Goal: Information Seeking & Learning: Learn about a topic

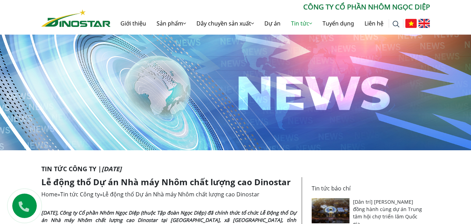
click at [130, 6] on p "CÔNG TY CỔ PHẦN NHÔM NGỌC DIỆP" at bounding box center [270, 7] width 319 height 11
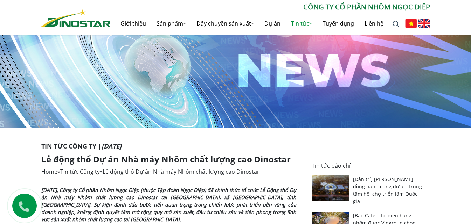
scroll to position [70, 0]
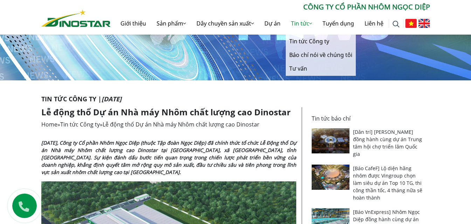
click at [307, 20] on link "Tin tức" at bounding box center [302, 23] width 32 height 22
click at [312, 42] on link "Tin tức Công ty" at bounding box center [321, 42] width 70 height 14
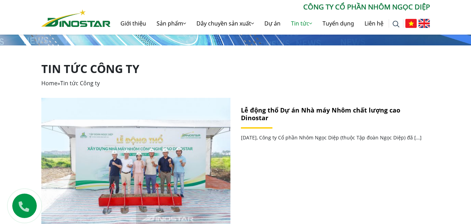
scroll to position [140, 0]
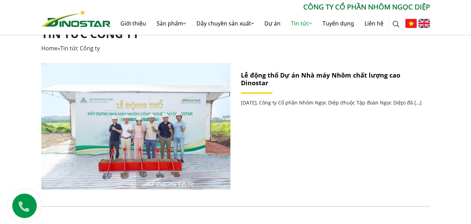
click at [266, 82] on link "Lễ động thổ Dự án Nhà máy Nhôm chất lượng cao Dinostar" at bounding box center [320, 79] width 159 height 16
click at [270, 78] on link "Lễ động thổ Dự án Nhà máy Nhôm chất lượng cao Dinostar" at bounding box center [320, 79] width 159 height 16
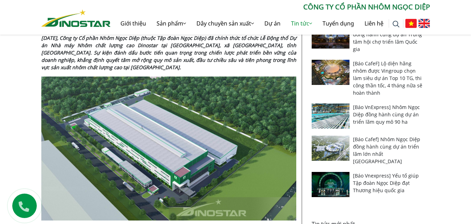
scroll to position [70, 0]
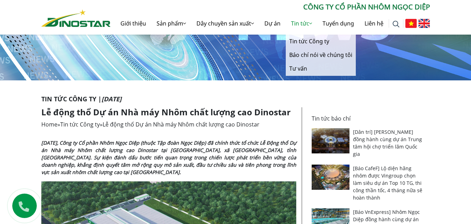
click at [300, 26] on link "Tin tức" at bounding box center [302, 23] width 32 height 22
click at [304, 47] on link "Tin tức Công ty" at bounding box center [321, 42] width 70 height 14
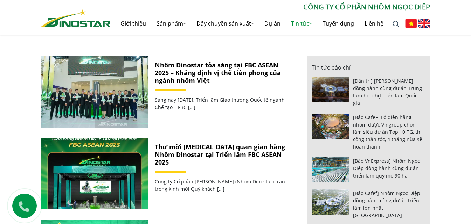
scroll to position [315, 0]
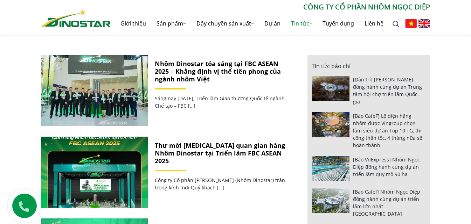
click at [202, 63] on link "Nhôm Dinostar tỏa sáng tại FBC ASEAN 2025 – Khẳng định vị thế tiên phong của ng…" at bounding box center [218, 71] width 126 height 23
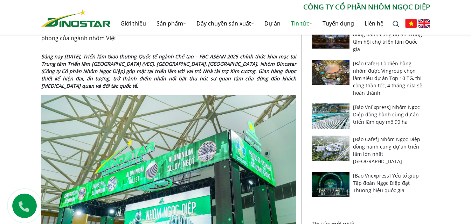
scroll to position [140, 0]
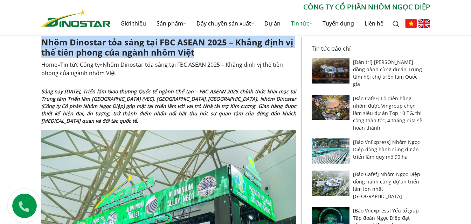
drag, startPoint x: 41, startPoint y: 42, endPoint x: 193, endPoint y: 57, distance: 153.0
click at [193, 57] on h1 "Nhôm Dinostar tỏa sáng tại FBC ASEAN 2025 – Khẳng định vị thế tiên phong của ng…" at bounding box center [168, 47] width 255 height 20
copy h1 "Nhôm Dinostar tỏa sáng tại FBC ASEAN 2025 – Khẳng định vị thế tiên phong của ng…"
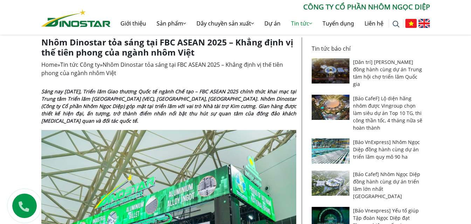
click at [63, 93] on strong "Sáng nay [DATE], Triển lãm Giao thương Quốc tế ngành Chế tạo – FBC ASEAN 2025 c…" at bounding box center [168, 106] width 255 height 36
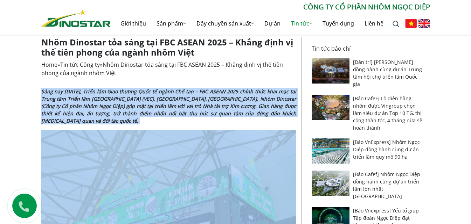
drag, startPoint x: 42, startPoint y: 91, endPoint x: 262, endPoint y: 118, distance: 221.9
copy div "Sáng nay [DATE], Triển lãm Giao thương Quốc tế ngành Chế tạo – FBC ASEAN 2025 c…"
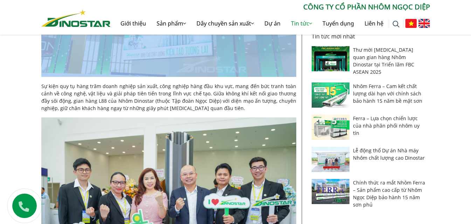
scroll to position [314, 0]
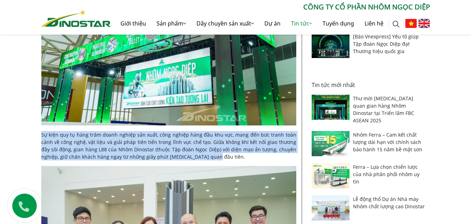
drag, startPoint x: 41, startPoint y: 129, endPoint x: 196, endPoint y: 152, distance: 156.9
click at [196, 152] on p "Sự kiện quy tụ hàng trăm doanh nghiệp sản xuất, công nghiệp hàng đầu khu vực, m…" at bounding box center [168, 145] width 255 height 29
copy span "Sự kiện quy tụ hàng trăm doanh nghiệp sản xuất, công nghiệp hàng đầu khu vực, m…"
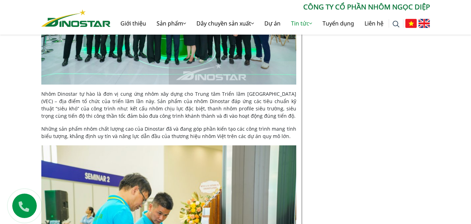
scroll to position [761, 0]
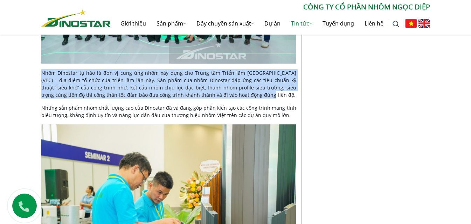
drag, startPoint x: 40, startPoint y: 64, endPoint x: 215, endPoint y: 89, distance: 176.2
copy span "Nhôm Dinostar tự hào là đơn vị cung ứng nhôm xây dựng cho Trung tâm Triển lãm […"
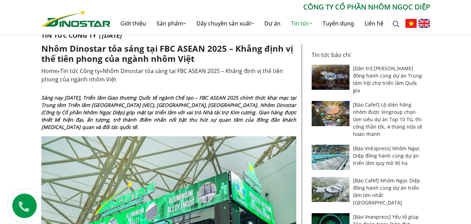
scroll to position [120, 0]
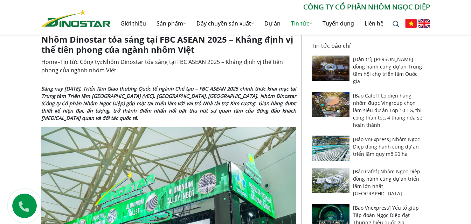
scroll to position [155, 0]
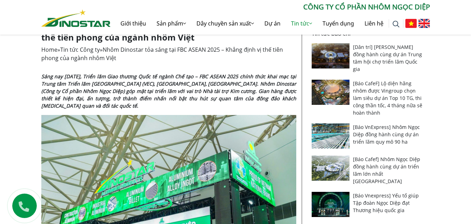
click at [175, 93] on strong "Sáng nay [DATE], Triển lãm Giao thương Quốc tế ngành Chế tạo – FBC ASEAN 2025 c…" at bounding box center [168, 91] width 255 height 36
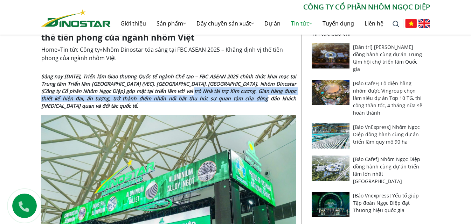
drag, startPoint x: 175, startPoint y: 93, endPoint x: 212, endPoint y: 96, distance: 36.9
click at [212, 96] on strong "Sáng nay [DATE], Triển lãm Giao thương Quốc tế ngành Chế tạo – FBC ASEAN 2025 c…" at bounding box center [168, 91] width 255 height 36
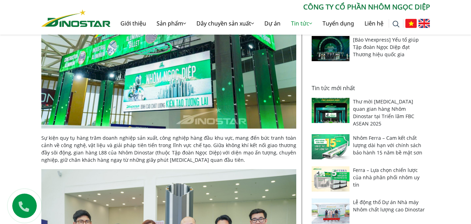
scroll to position [165, 0]
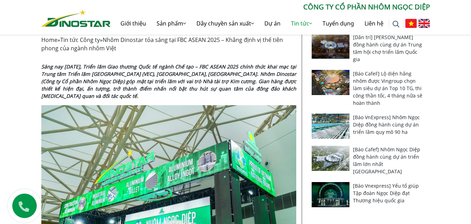
click at [199, 158] on img at bounding box center [168, 190] width 255 height 170
click at [148, 51] on div "Home » Tin tức Công ty » Nhôm Dinostar tỏa sáng tại FBC ASEAN 2025 – Khẳng định…" at bounding box center [168, 44] width 255 height 17
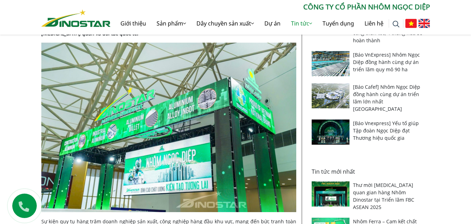
scroll to position [214, 0]
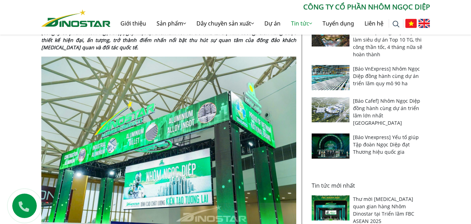
click at [259, 100] on img at bounding box center [168, 142] width 255 height 170
